Goal: Task Accomplishment & Management: Manage account settings

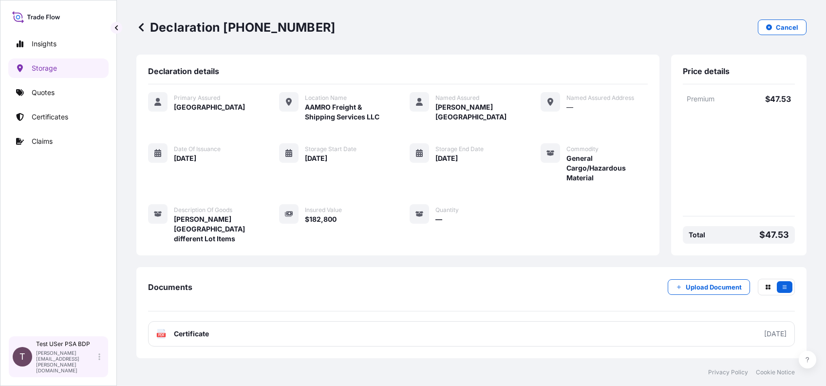
click at [99, 360] on icon at bounding box center [99, 356] width 2 height 7
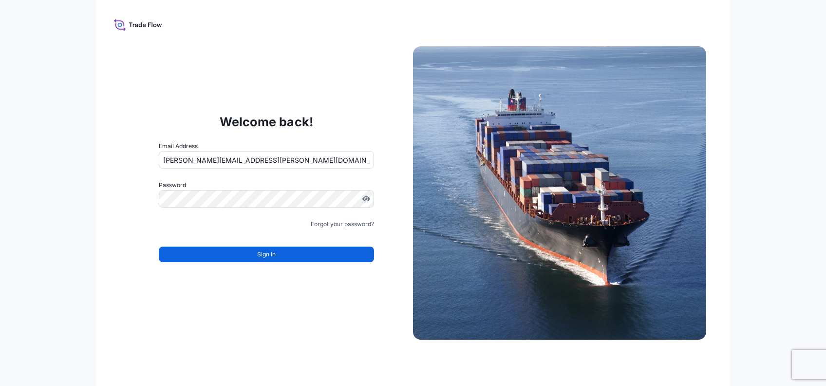
click at [211, 160] on input "[PERSON_NAME][EMAIL_ADDRESS][PERSON_NAME][DOMAIN_NAME]" at bounding box center [266, 160] width 215 height 18
type input "jennifer.ellis+versuni@wtwco.com"
click at [226, 249] on button "Sign In" at bounding box center [266, 255] width 215 height 16
click at [213, 158] on input "[PERSON_NAME][EMAIL_ADDRESS][PERSON_NAME][DOMAIN_NAME]" at bounding box center [266, 160] width 215 height 18
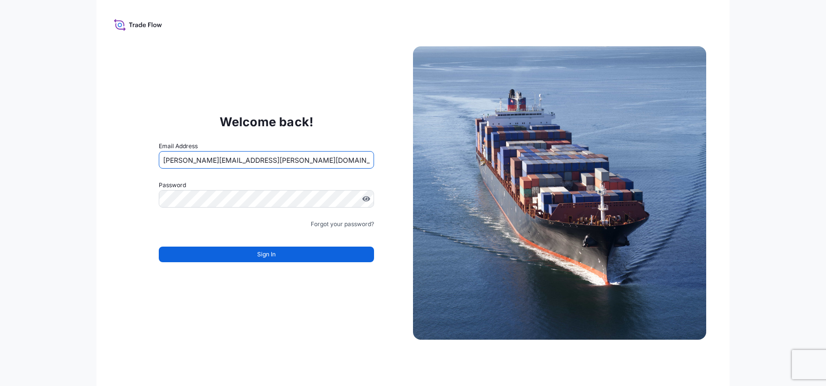
click at [220, 160] on input "[PERSON_NAME][EMAIL_ADDRESS][PERSON_NAME][DOMAIN_NAME]" at bounding box center [266, 160] width 215 height 18
type input "jennifer.ellis+versuni@wtwco.com"
click at [231, 253] on button "Sign In" at bounding box center [266, 255] width 215 height 16
